Goal: Task Accomplishment & Management: Use online tool/utility

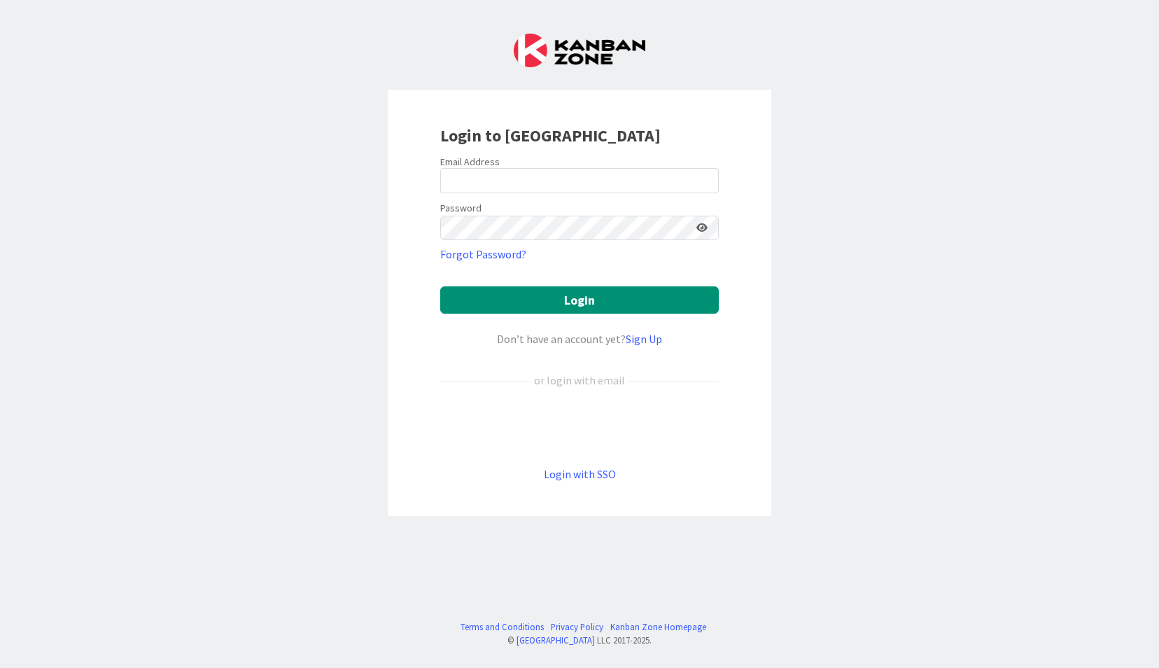
click at [440, 193] on div at bounding box center [440, 193] width 0 height 0
type input "[EMAIL_ADDRESS][DOMAIN_NAME]"
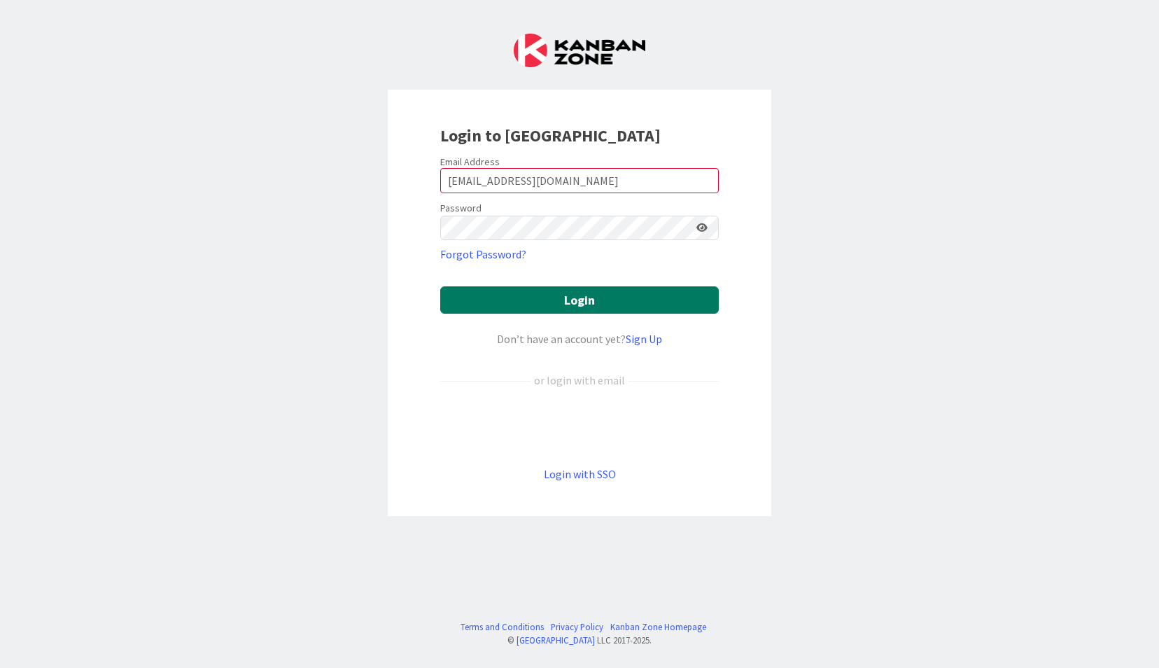
click at [580, 295] on button "Login" at bounding box center [579, 299] width 279 height 27
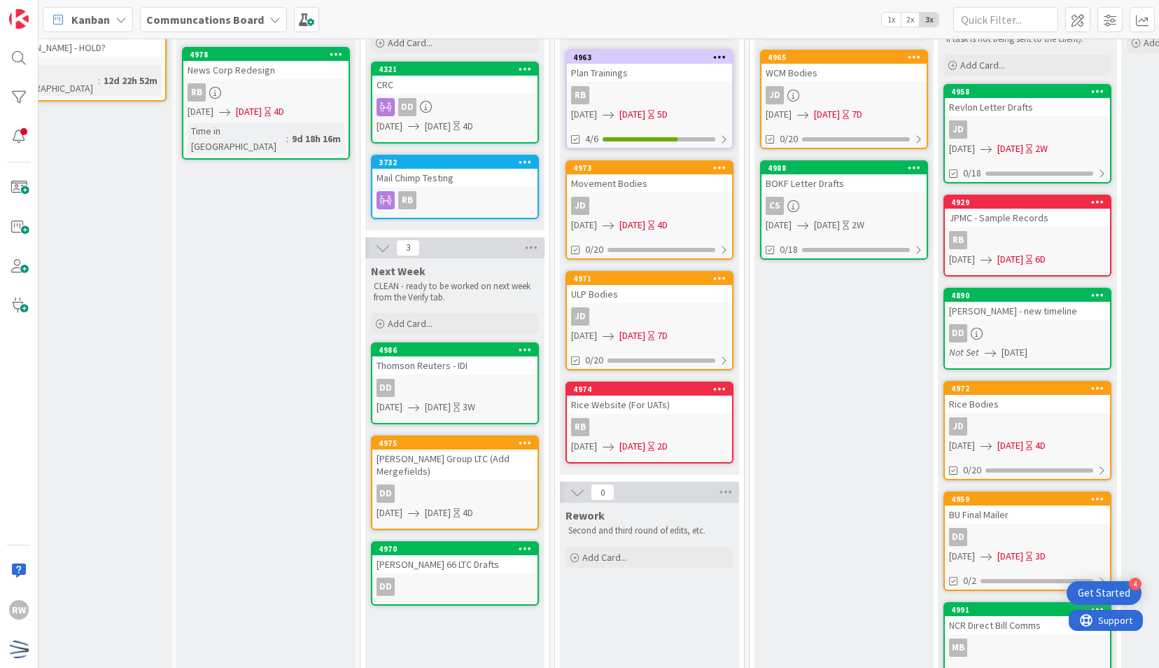
scroll to position [0, 50]
